Goal: Transaction & Acquisition: Purchase product/service

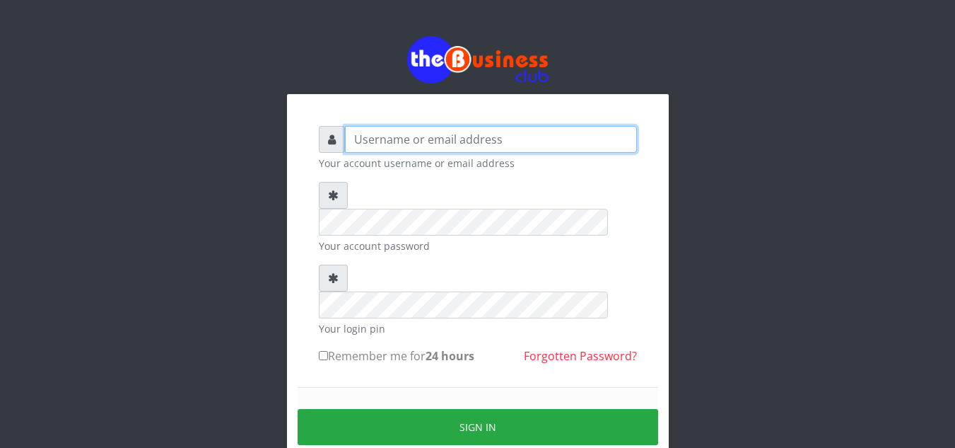
type input "[EMAIL_ADDRESS][DOMAIN_NAME]"
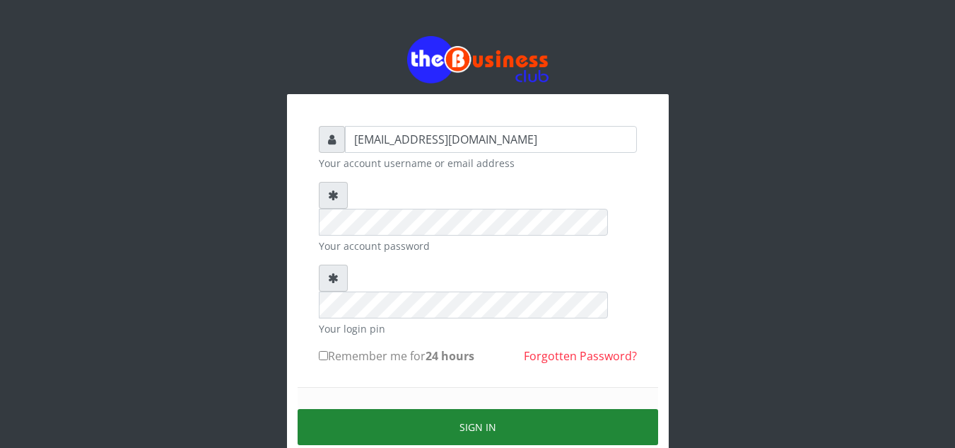
click at [473, 409] on button "Sign in" at bounding box center [478, 427] width 361 height 36
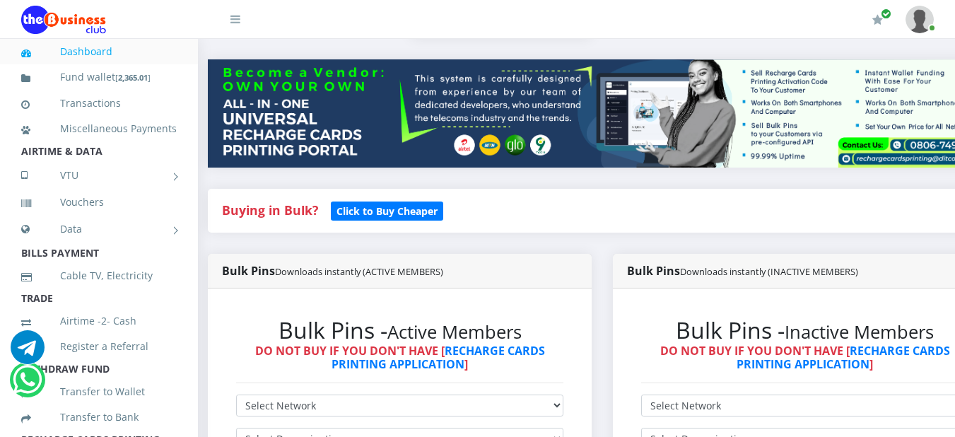
scroll to position [0, 11]
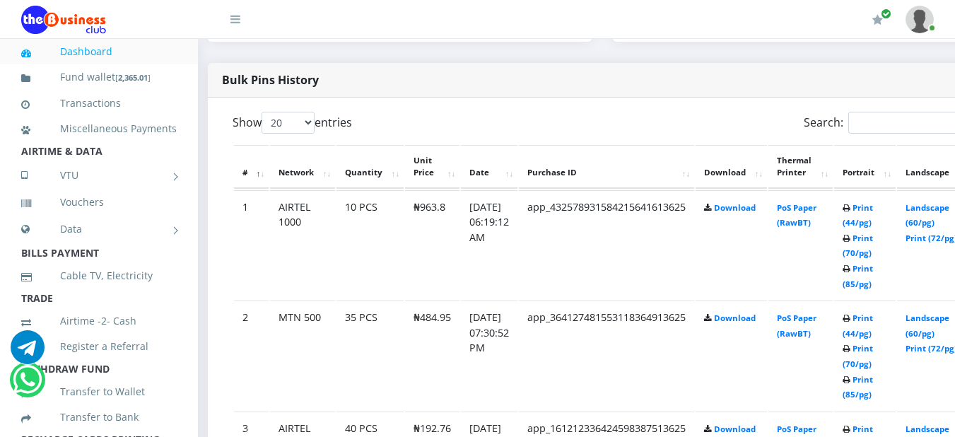
click at [547, 334] on td "app_364127481553118364913625" at bounding box center [606, 356] width 175 height 110
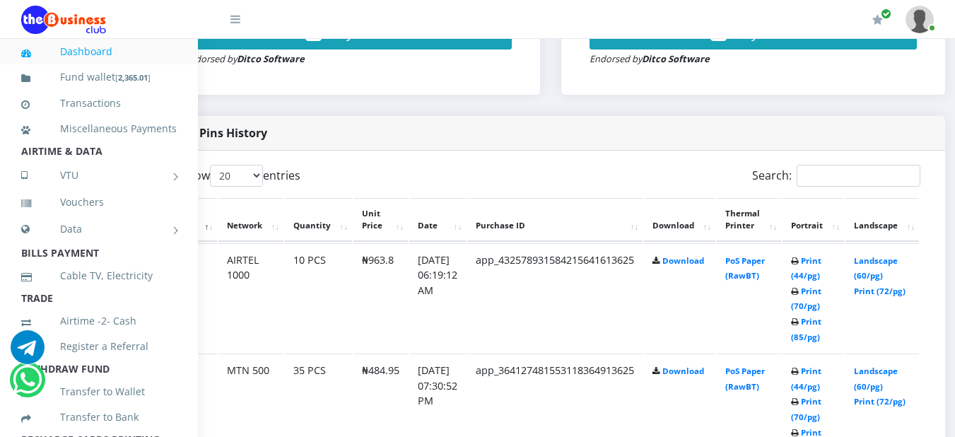
scroll to position [651, 64]
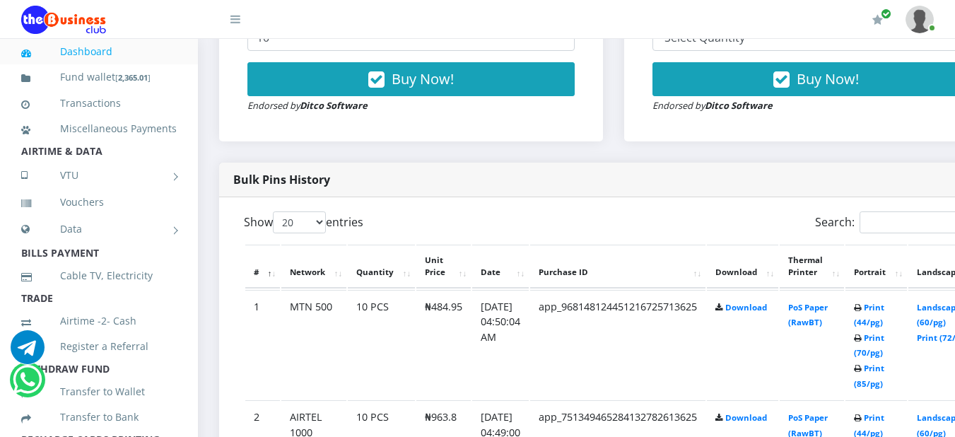
scroll to position [608, 0]
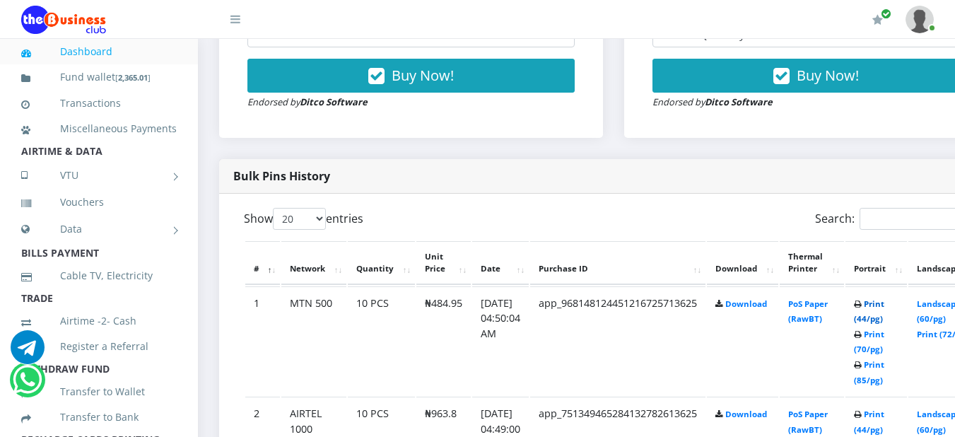
click at [885, 306] on link "Print (44/pg)" at bounding box center [869, 311] width 30 height 26
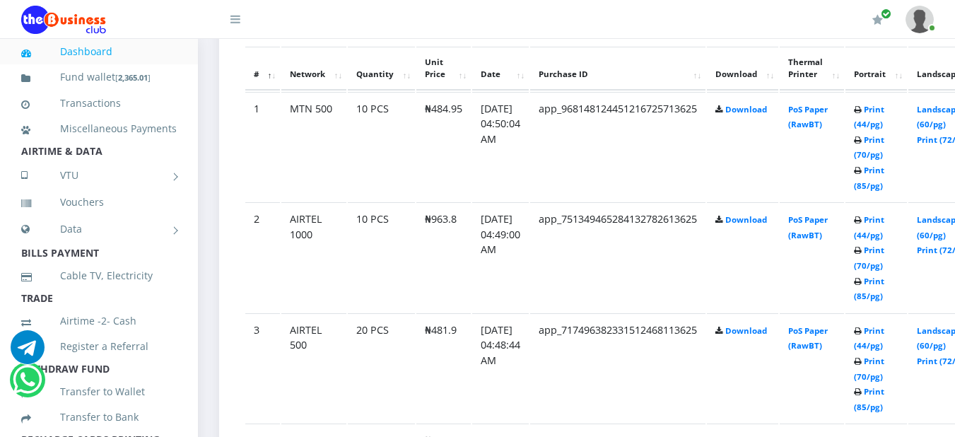
scroll to position [806, 0]
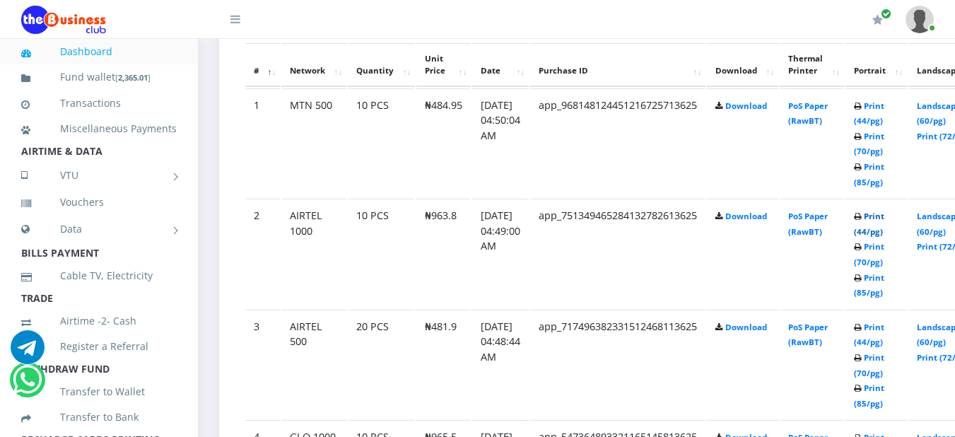
click at [885, 223] on link "Print (44/pg)" at bounding box center [869, 224] width 30 height 26
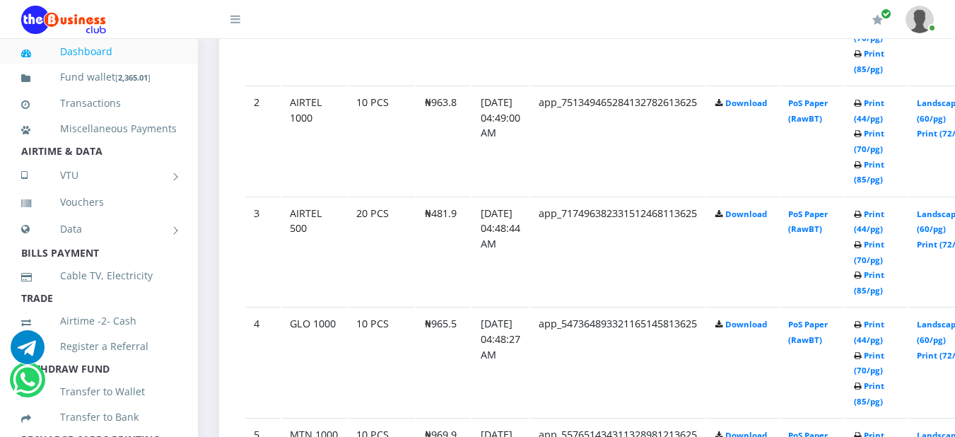
scroll to position [948, 0]
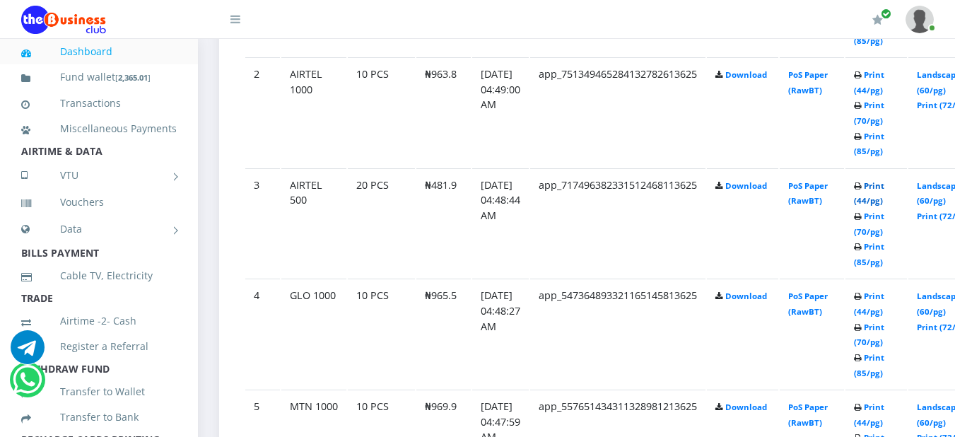
click at [885, 194] on link "Print (44/pg)" at bounding box center [869, 193] width 30 height 26
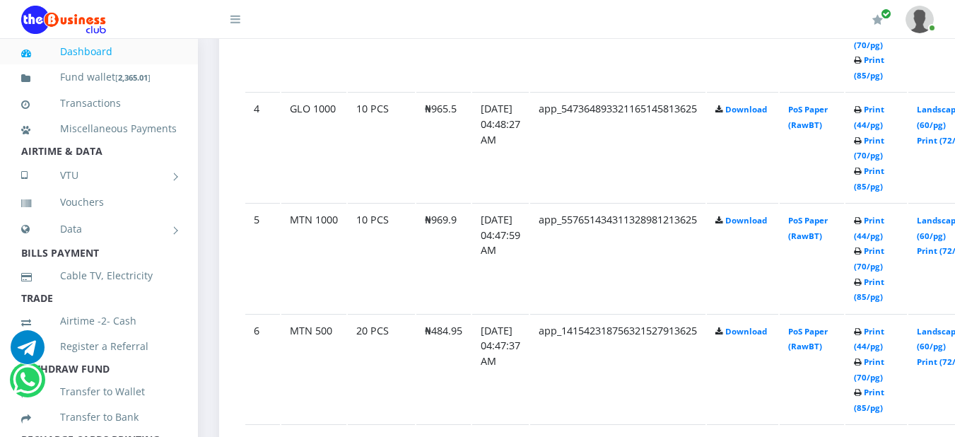
scroll to position [1156, 0]
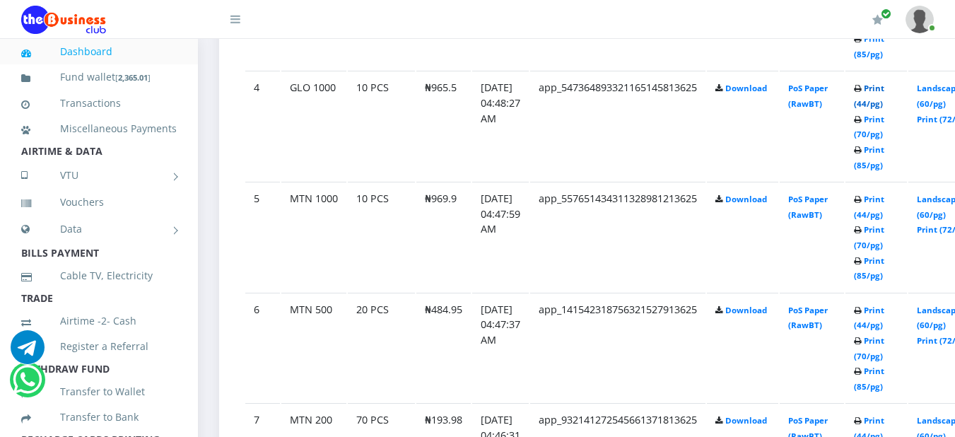
click at [885, 91] on link "Print (44/pg)" at bounding box center [869, 96] width 30 height 26
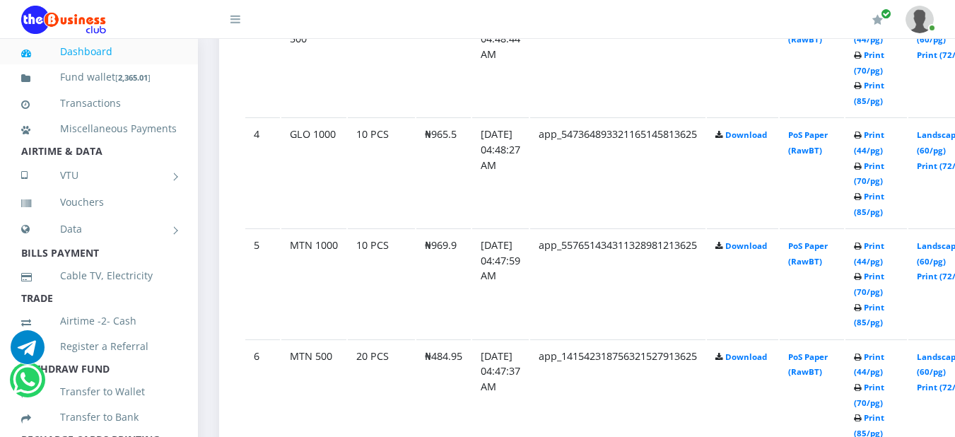
scroll to position [1156, 0]
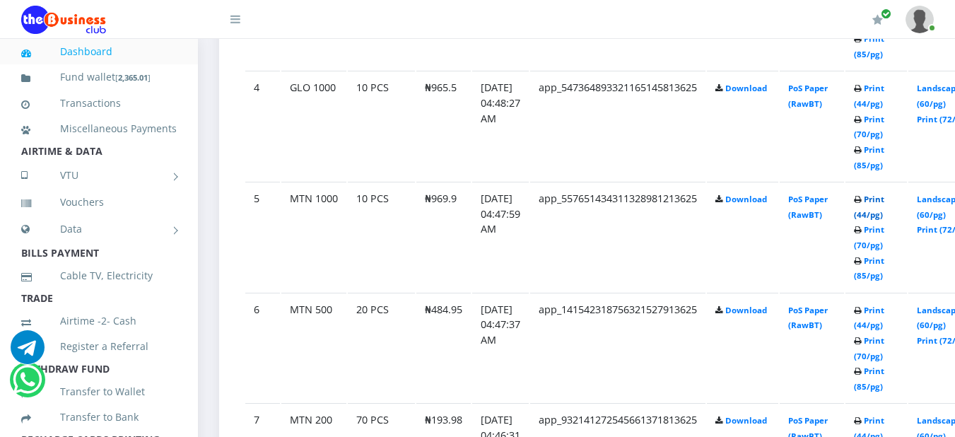
click at [885, 204] on link "Print (44/pg)" at bounding box center [869, 207] width 30 height 26
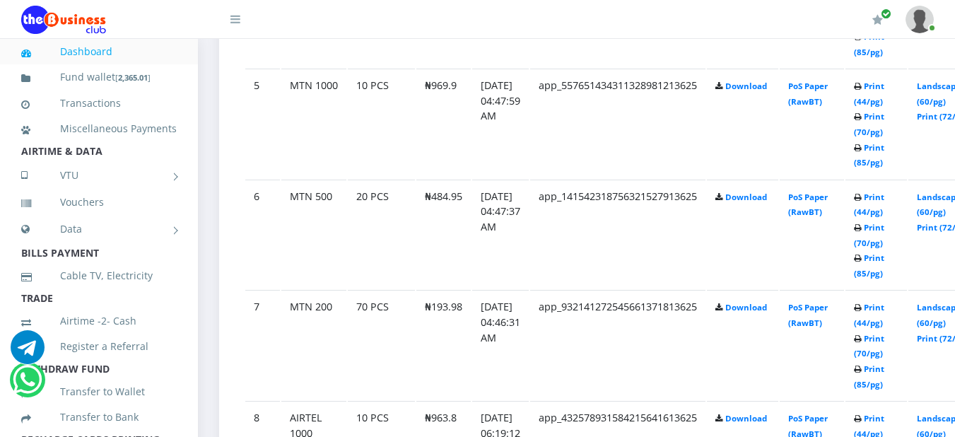
scroll to position [1297, 0]
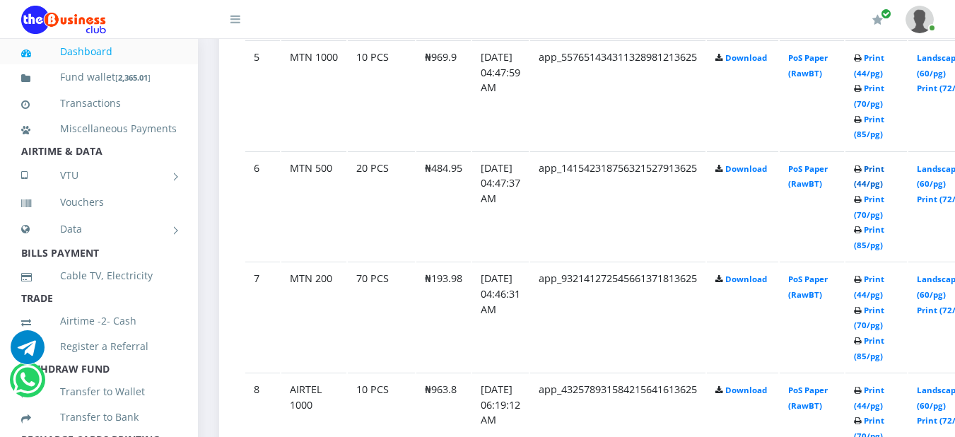
click at [885, 175] on link "Print (44/pg)" at bounding box center [869, 176] width 30 height 26
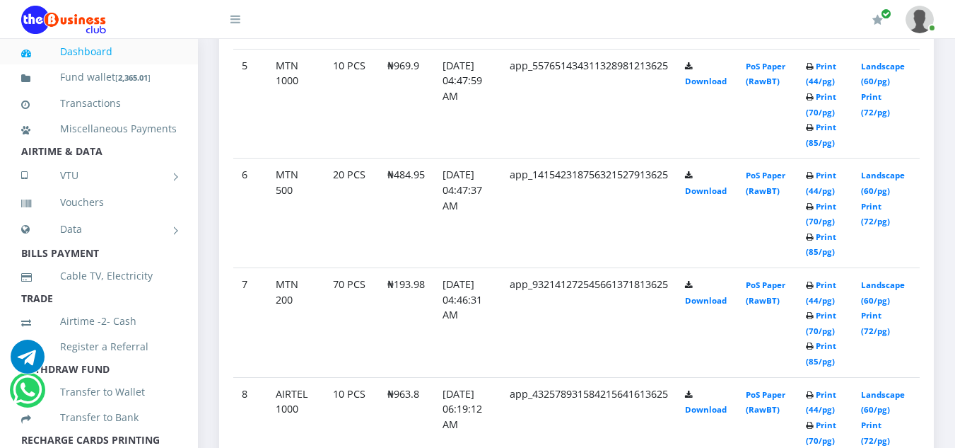
scroll to position [1238, 0]
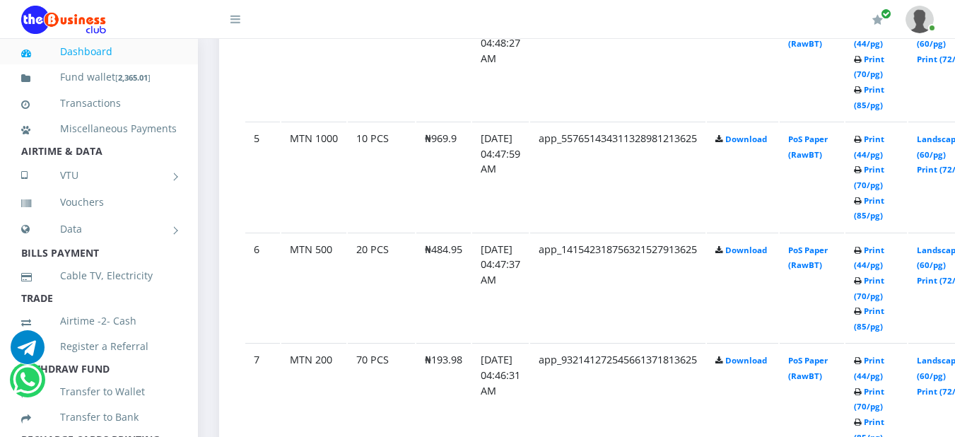
scroll to position [1216, 0]
click at [885, 368] on link "Print (44/pg)" at bounding box center [869, 367] width 30 height 26
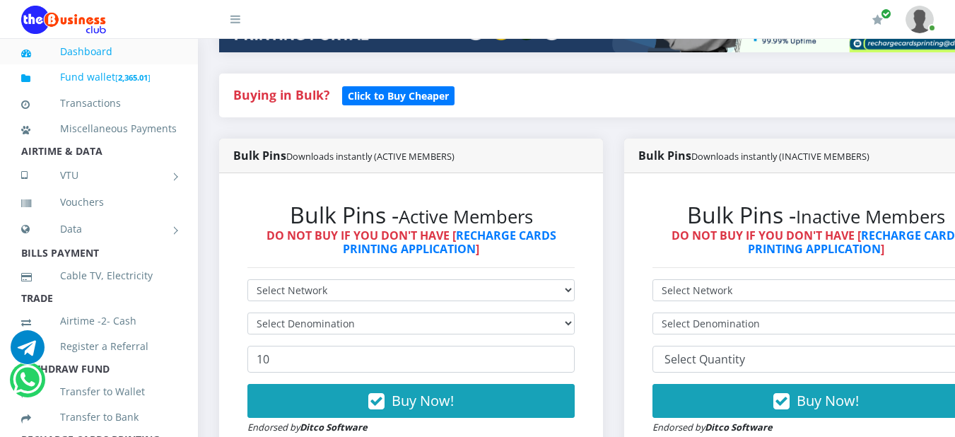
scroll to position [311, 0]
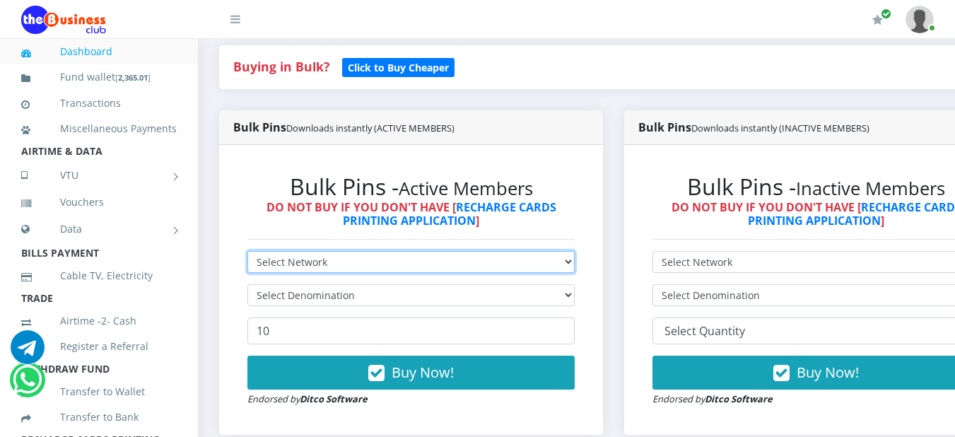
click at [575, 265] on select "Select Network MTN Globacom 9Mobile Airtel" at bounding box center [411, 262] width 327 height 22
select select "MTN"
click at [248, 254] on select "Select Network MTN Globacom 9Mobile Airtel" at bounding box center [411, 262] width 327 height 22
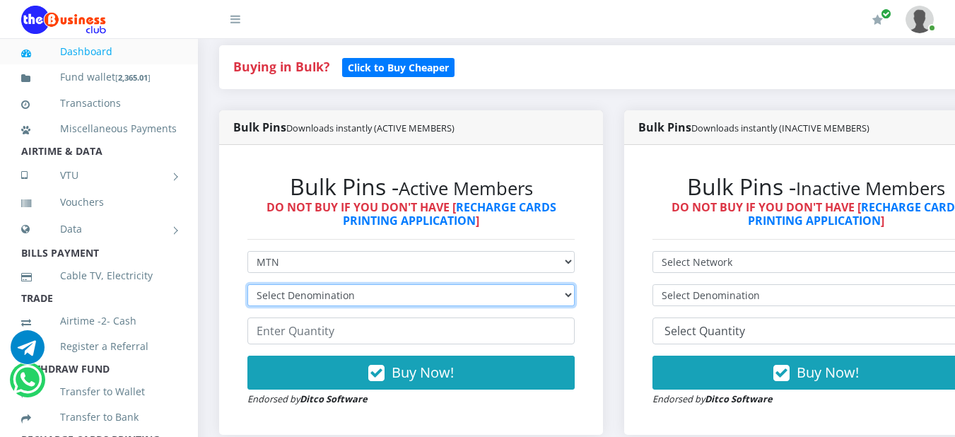
click at [574, 300] on select "Select Denomination MTN NGN100 - ₦96.99 MTN NGN200 - ₦193.98 MTN NGN400 - ₦387.…" at bounding box center [411, 295] width 327 height 22
select select "96.99-100"
click at [248, 287] on select "Select Denomination MTN NGN100 - ₦96.99 MTN NGN200 - ₦193.98 MTN NGN400 - ₦387.…" at bounding box center [411, 295] width 327 height 22
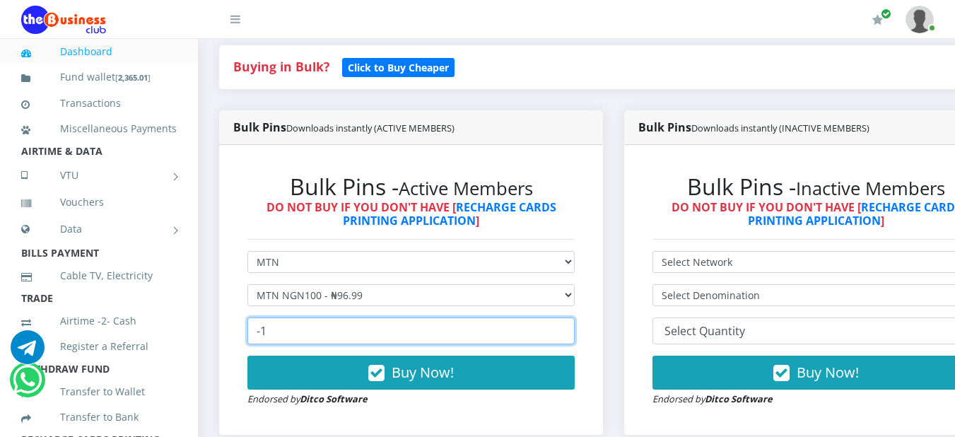
type input "-1"
click at [567, 337] on input "-1" at bounding box center [411, 331] width 327 height 27
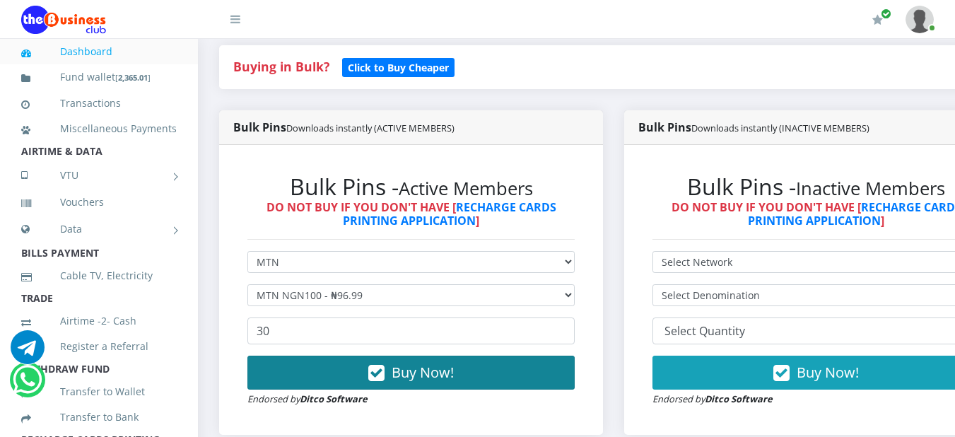
click at [432, 381] on span "Buy Now!" at bounding box center [423, 372] width 62 height 19
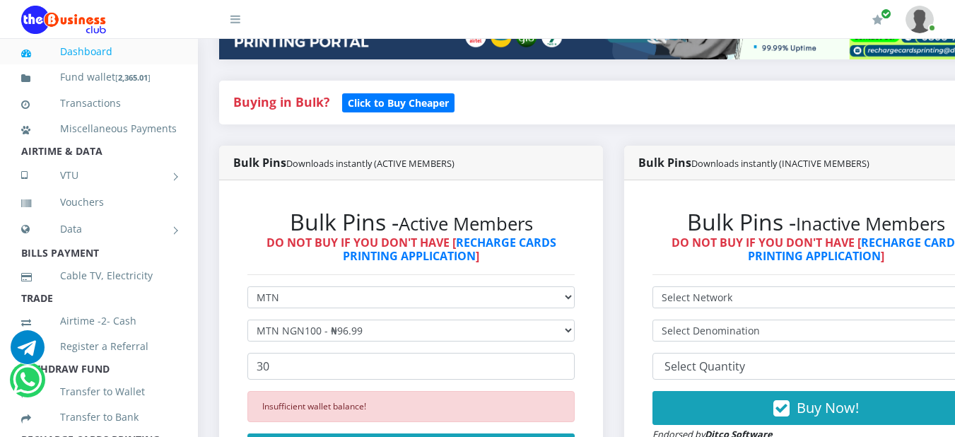
scroll to position [279, 0]
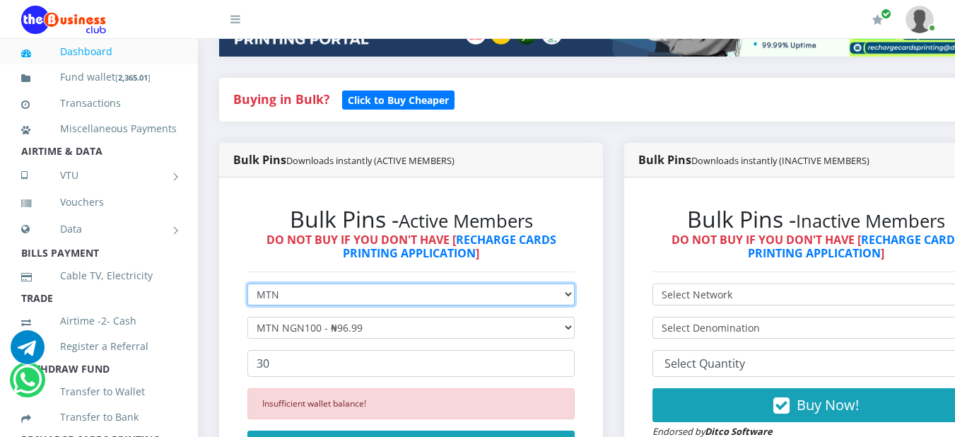
click at [573, 298] on select "Select Network MTN Globacom 9Mobile Airtel" at bounding box center [411, 295] width 327 height 22
click at [248, 286] on select "Select Network MTN Globacom 9Mobile Airtel" at bounding box center [411, 295] width 327 height 22
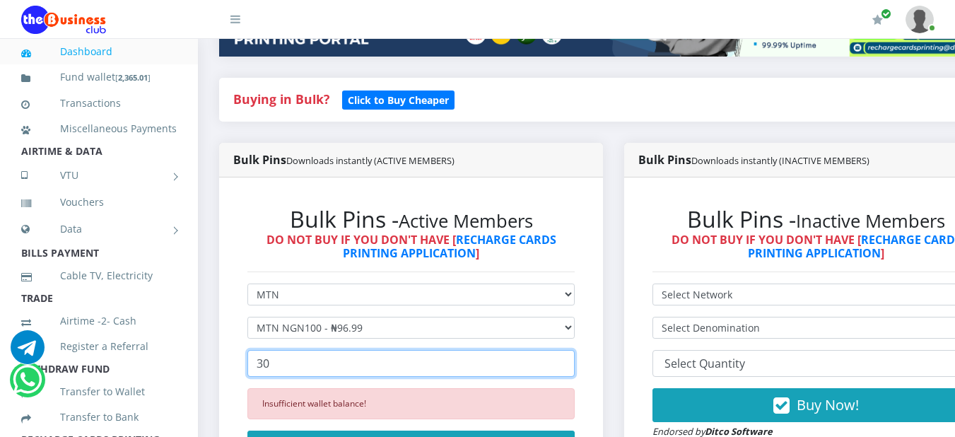
click at [419, 371] on input "30" at bounding box center [411, 363] width 327 height 27
type input "3"
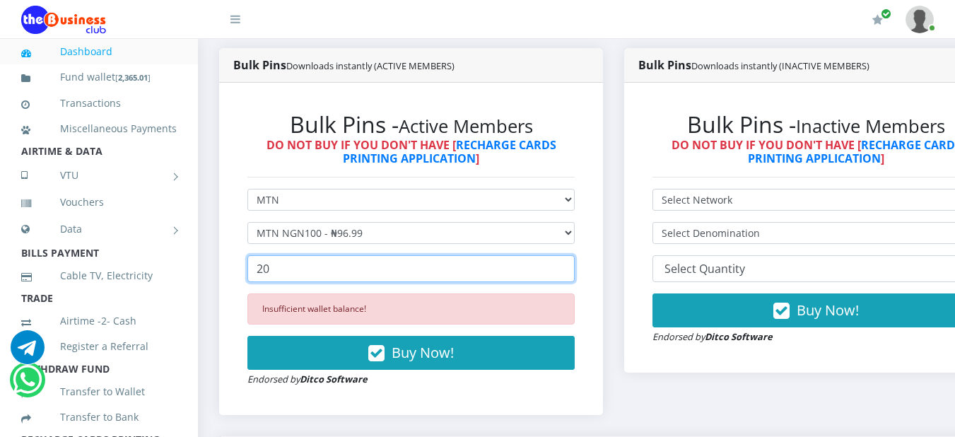
scroll to position [374, 0]
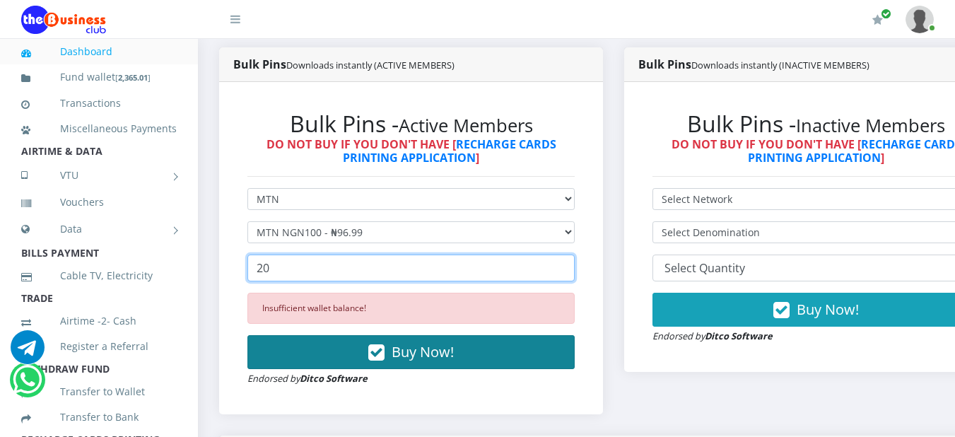
type input "20"
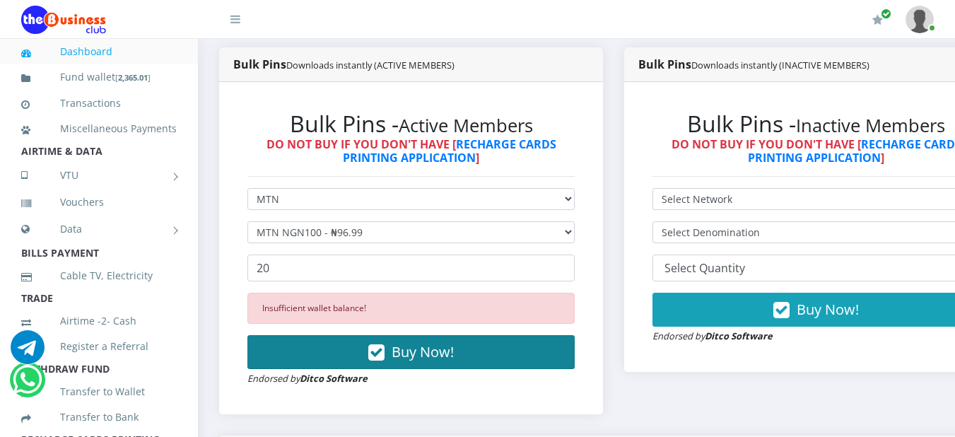
click at [438, 359] on span "Buy Now!" at bounding box center [423, 351] width 62 height 19
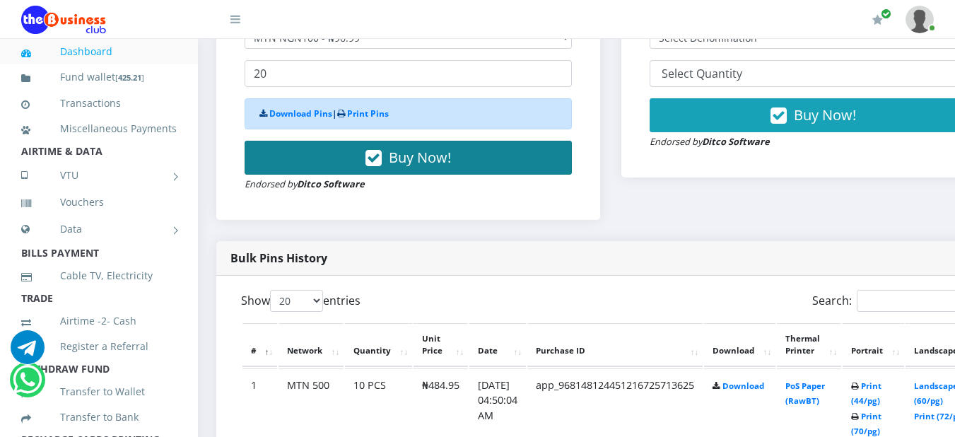
scroll to position [574, 0]
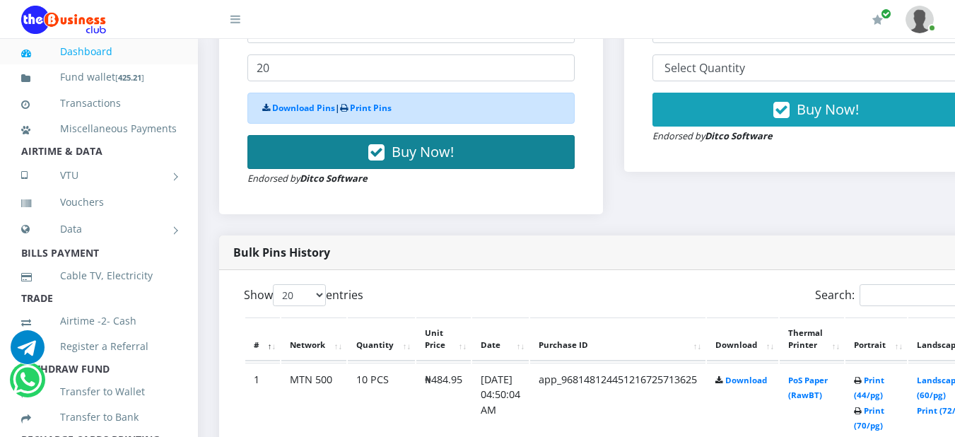
click at [438, 359] on th "Unit Price" at bounding box center [444, 340] width 54 height 44
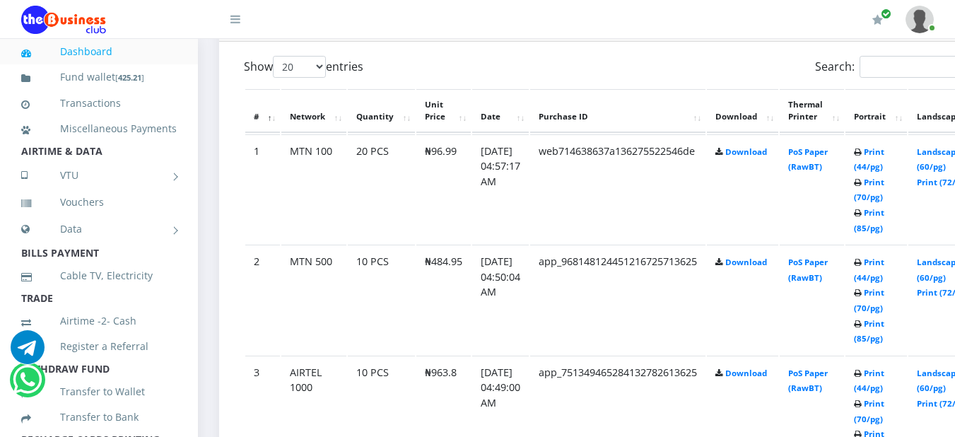
scroll to position [762, 0]
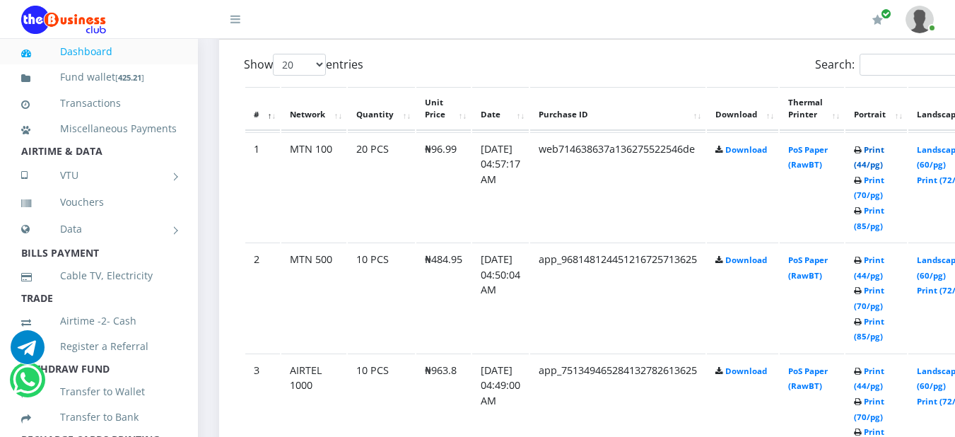
click at [885, 149] on link "Print (44/pg)" at bounding box center [869, 157] width 30 height 26
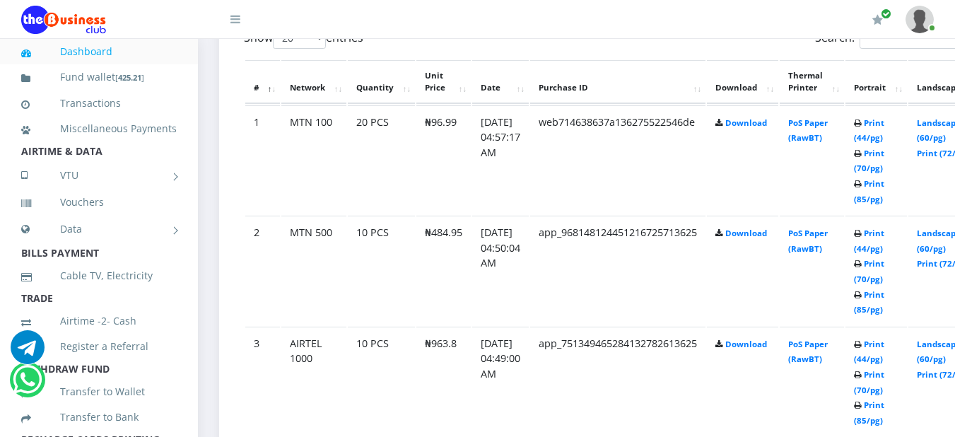
scroll to position [788, 0]
click at [841, 28] on div "My Profile Settings Logout" at bounding box center [601, 20] width 665 height 40
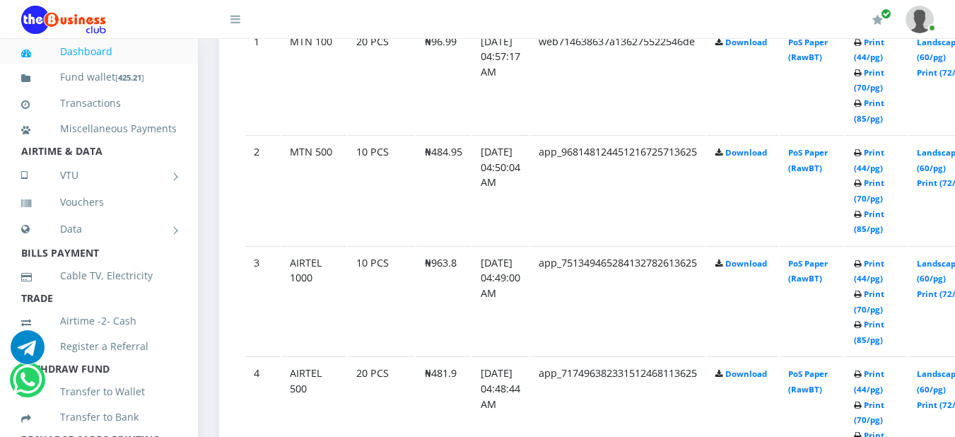
scroll to position [873, 0]
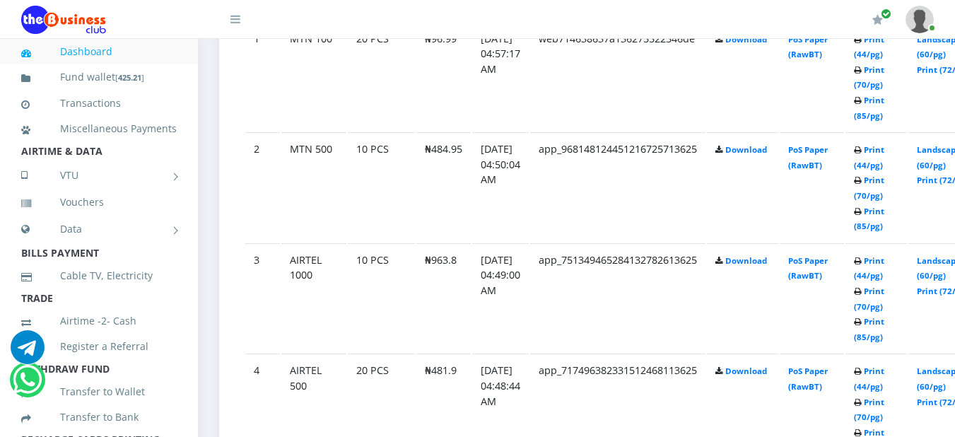
drag, startPoint x: 443, startPoint y: 64, endPoint x: 568, endPoint y: 79, distance: 125.3
click at [568, 79] on td "web714638637a136275522546de" at bounding box center [617, 77] width 175 height 110
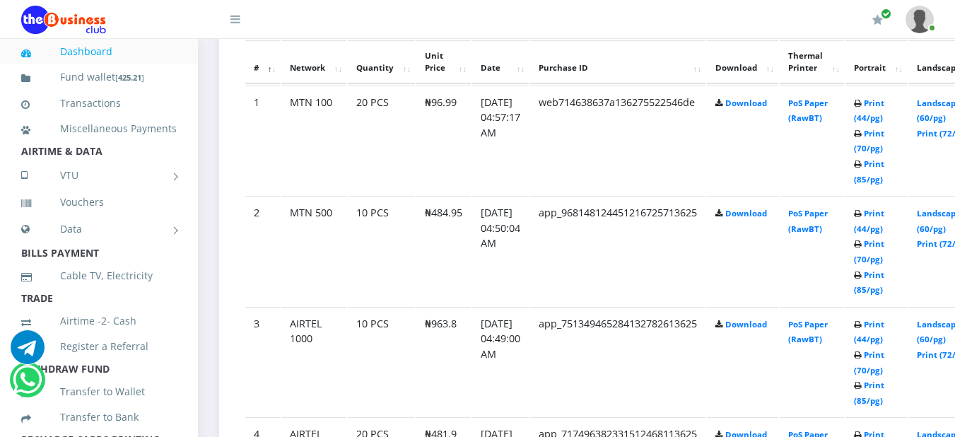
scroll to position [805, 0]
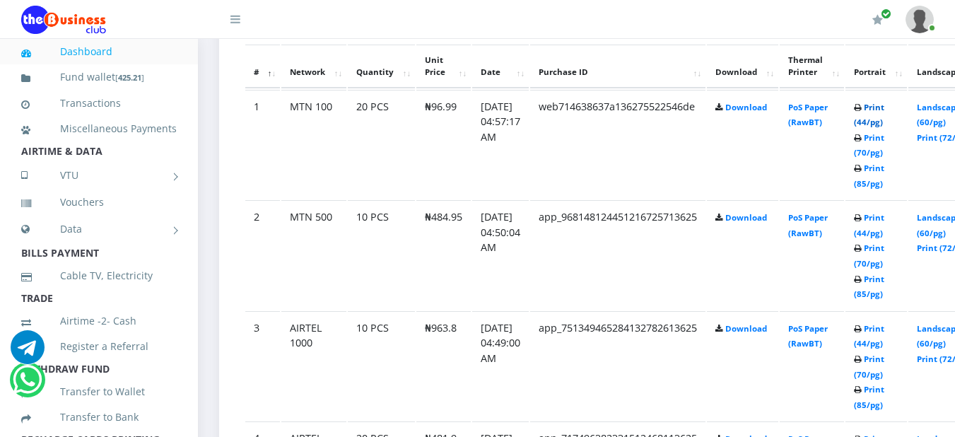
click at [885, 114] on link "Print (44/pg)" at bounding box center [869, 115] width 30 height 26
